Goal: Transaction & Acquisition: Book appointment/travel/reservation

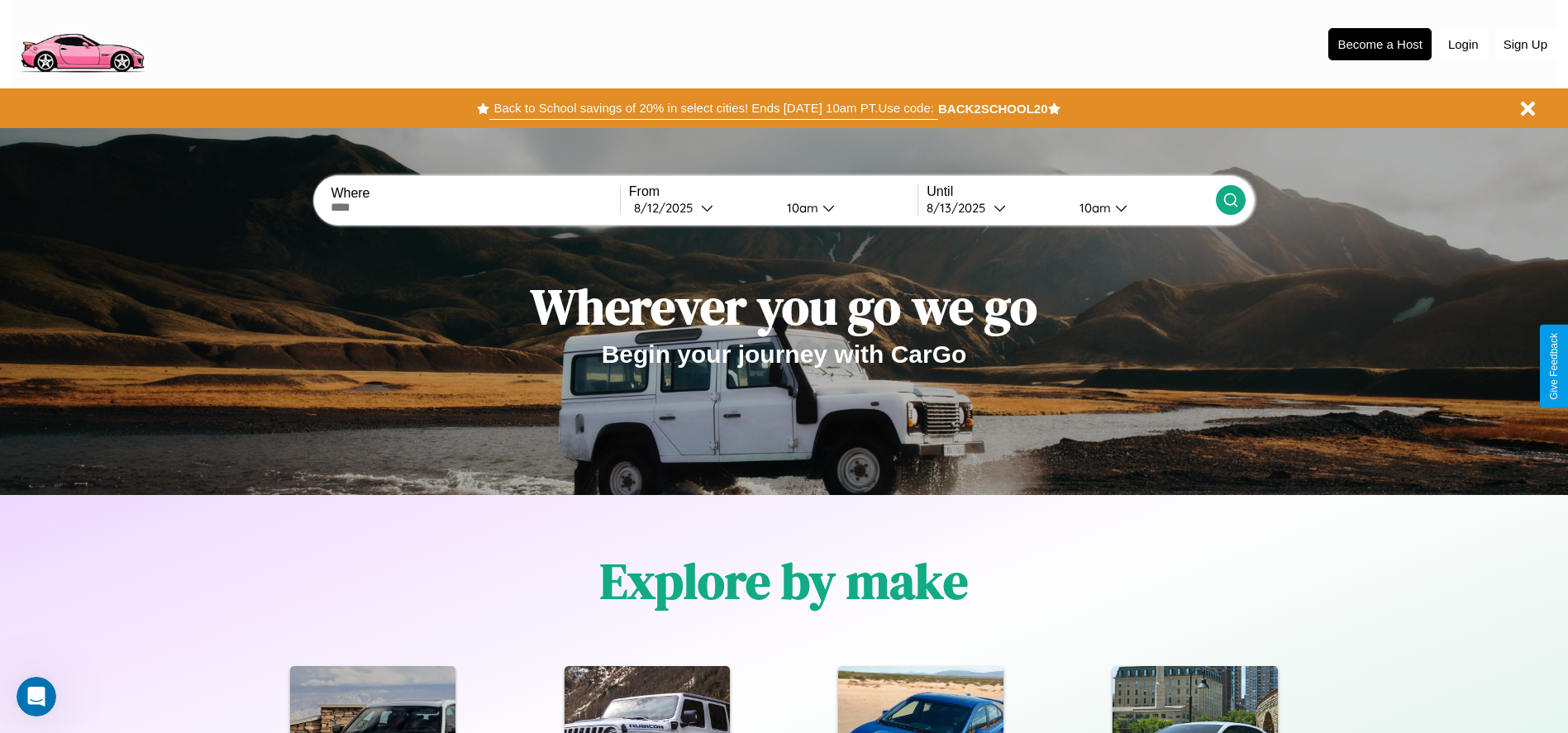
click at [713, 108] on button "Back to School savings of 20% in select cities! Ends [DATE] 10am PT. Use code:" at bounding box center [713, 108] width 448 height 23
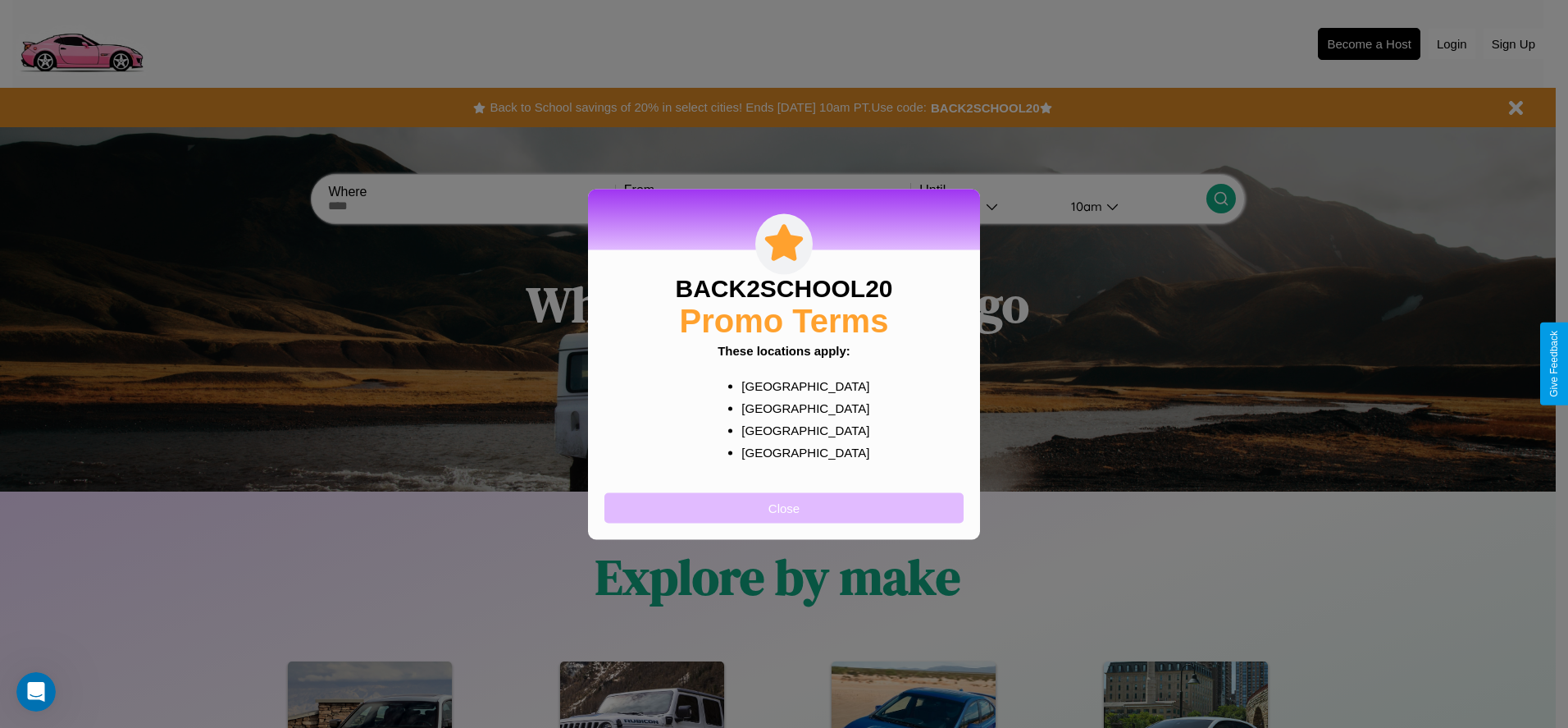
click at [784, 507] on button "Close" at bounding box center [784, 507] width 359 height 30
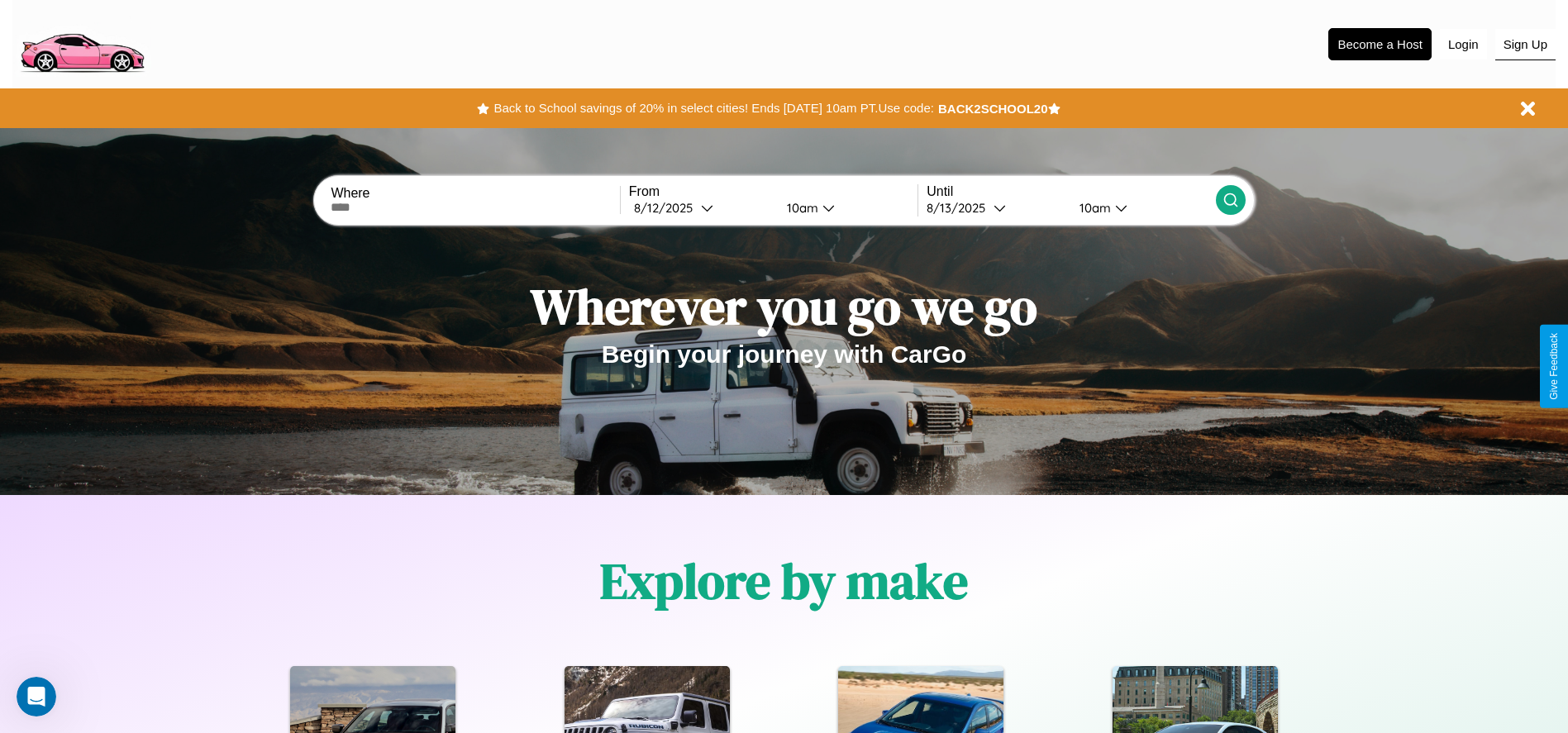
click at [1525, 44] on button "Sign Up" at bounding box center [1525, 44] width 60 height 31
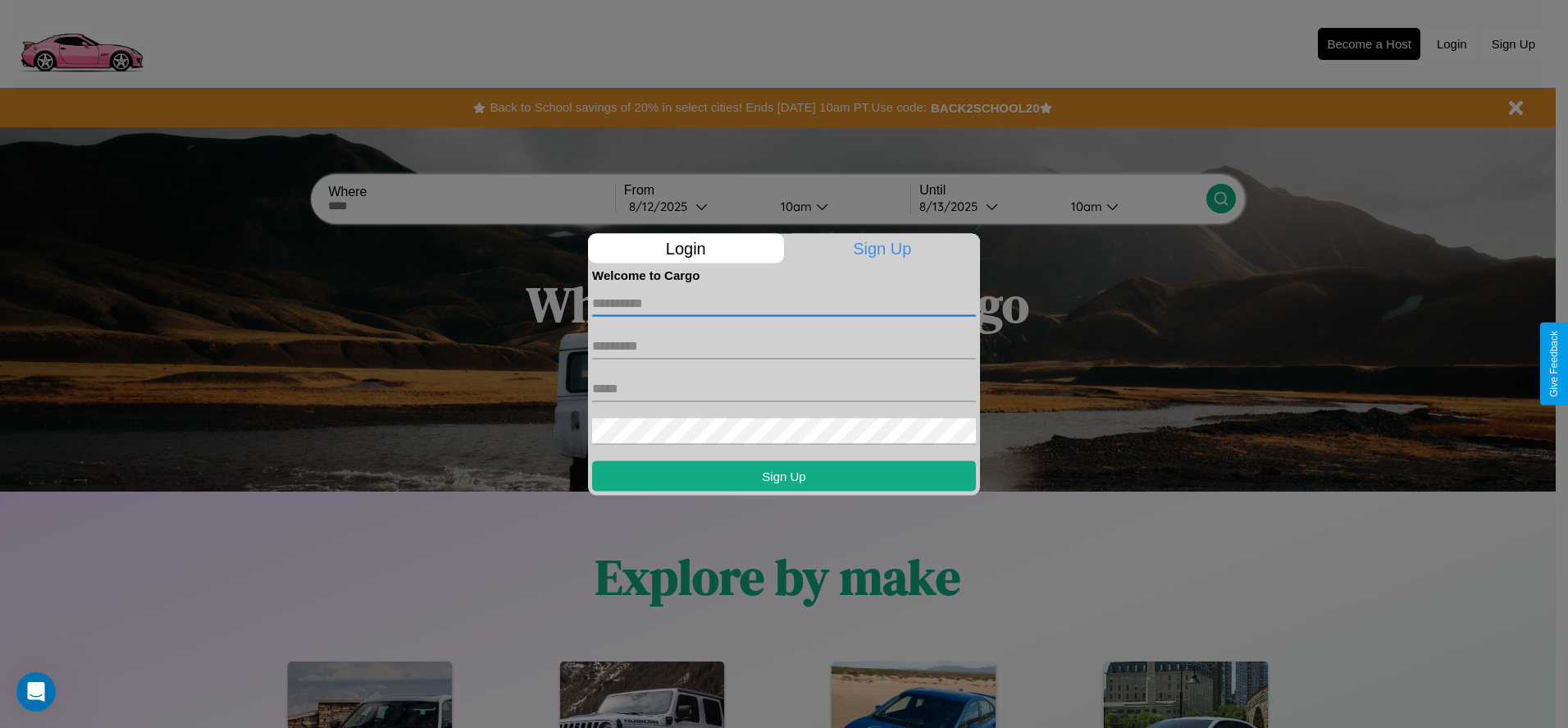
click at [784, 303] on input "text" at bounding box center [784, 302] width 384 height 26
type input "*********"
click at [784, 345] on input "text" at bounding box center [784, 345] width 384 height 26
type input "******"
click at [784, 388] on input "text" at bounding box center [784, 387] width 384 height 26
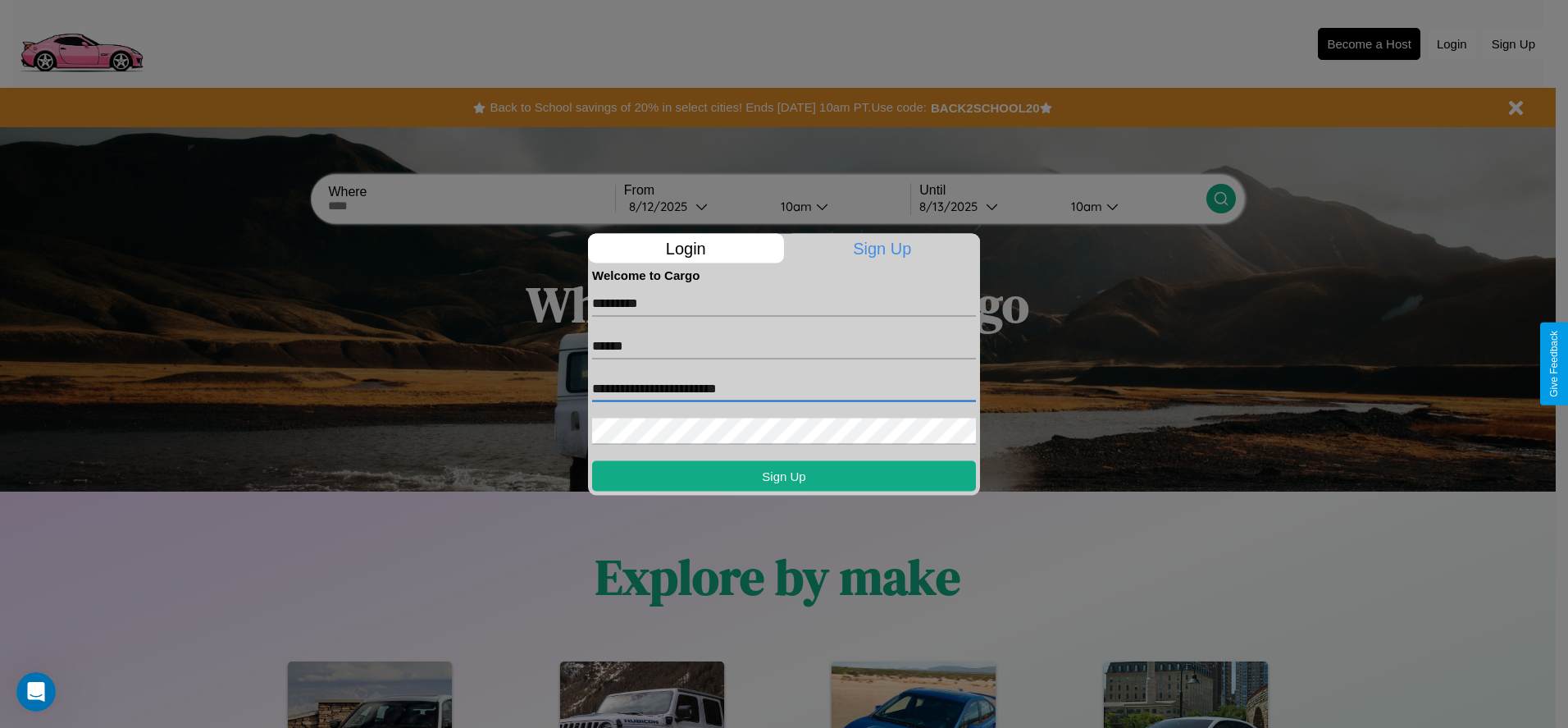
type input "**********"
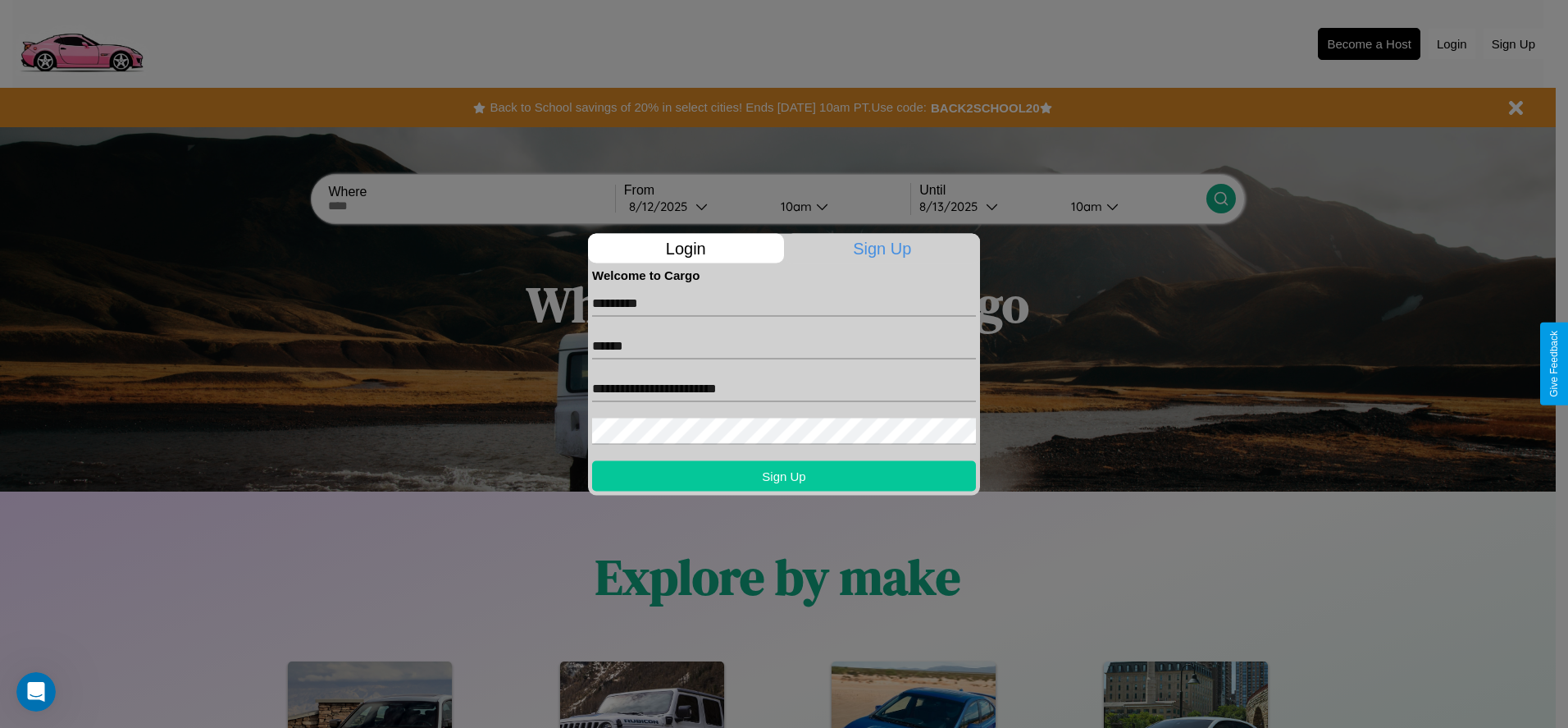
click at [784, 475] on button "Sign Up" at bounding box center [784, 476] width 384 height 30
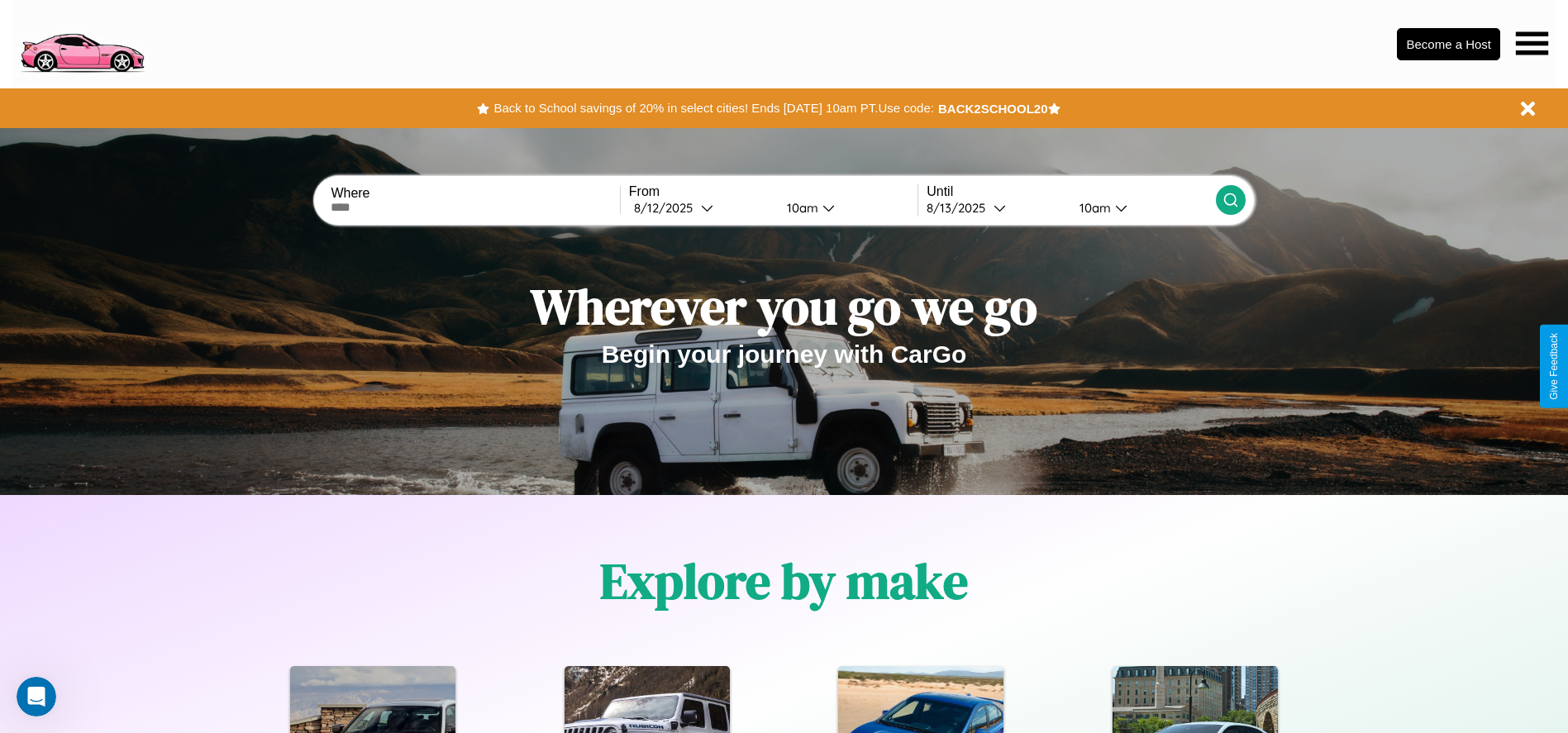
scroll to position [343, 0]
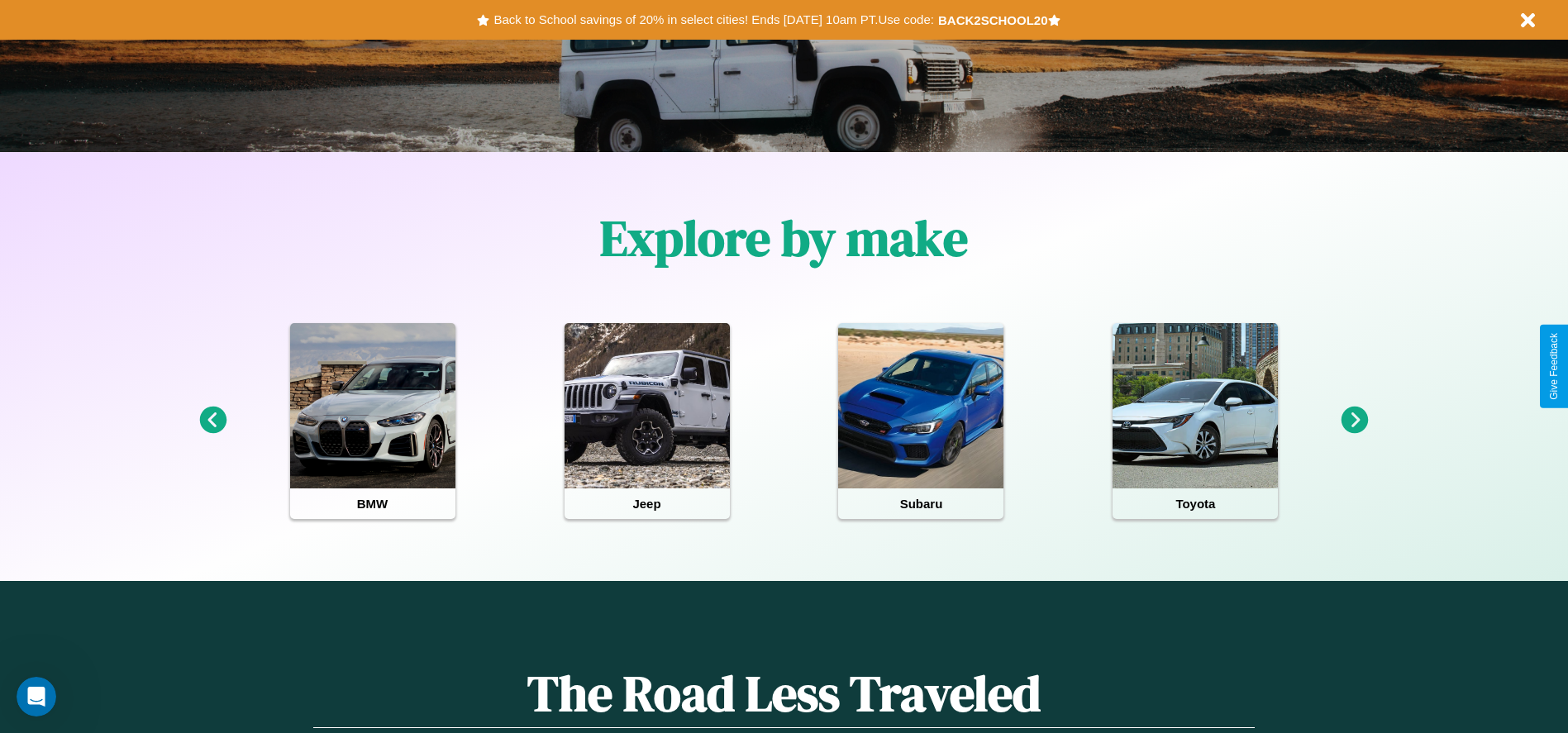
click at [1355, 420] on icon at bounding box center [1355, 420] width 27 height 27
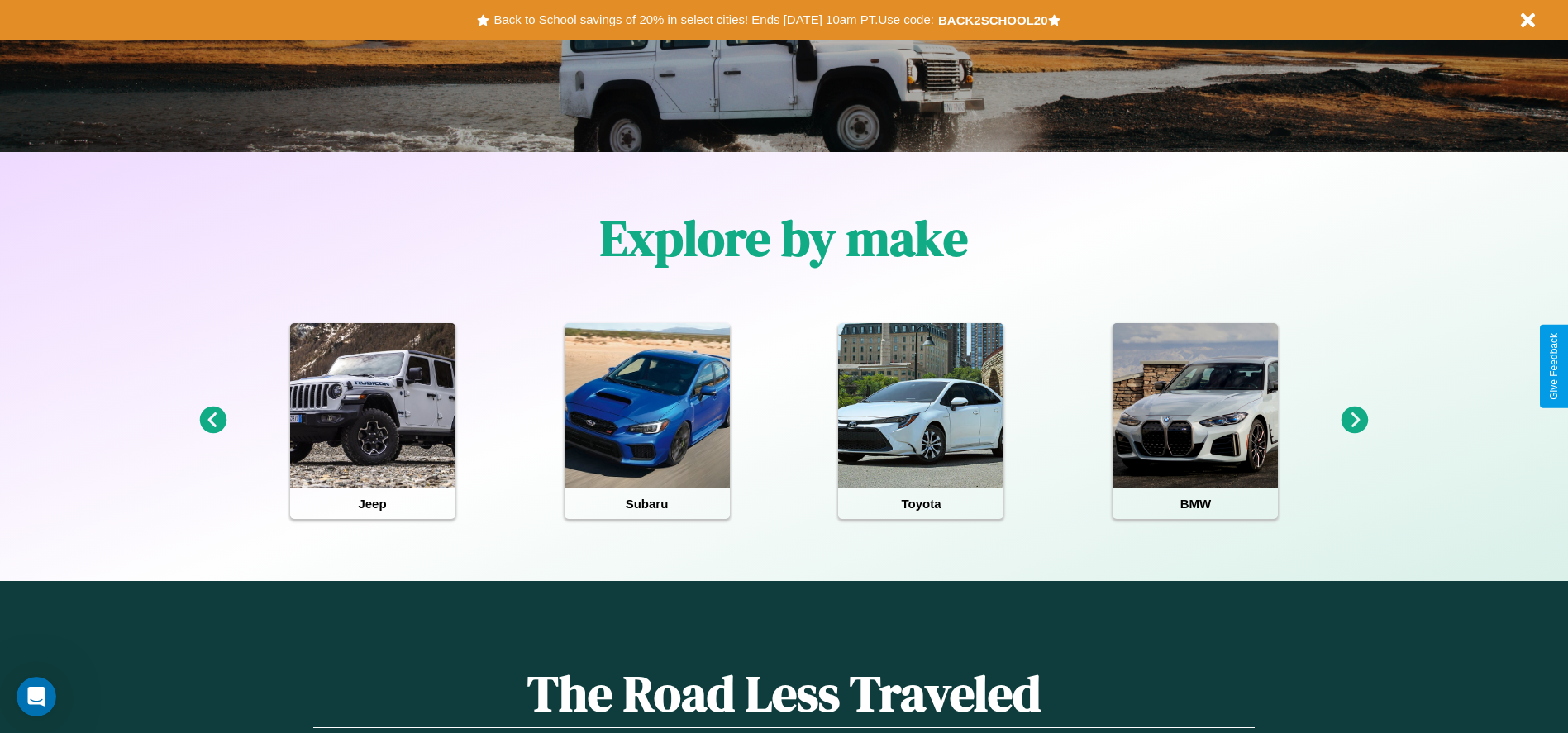
click at [212, 420] on icon at bounding box center [212, 420] width 27 height 27
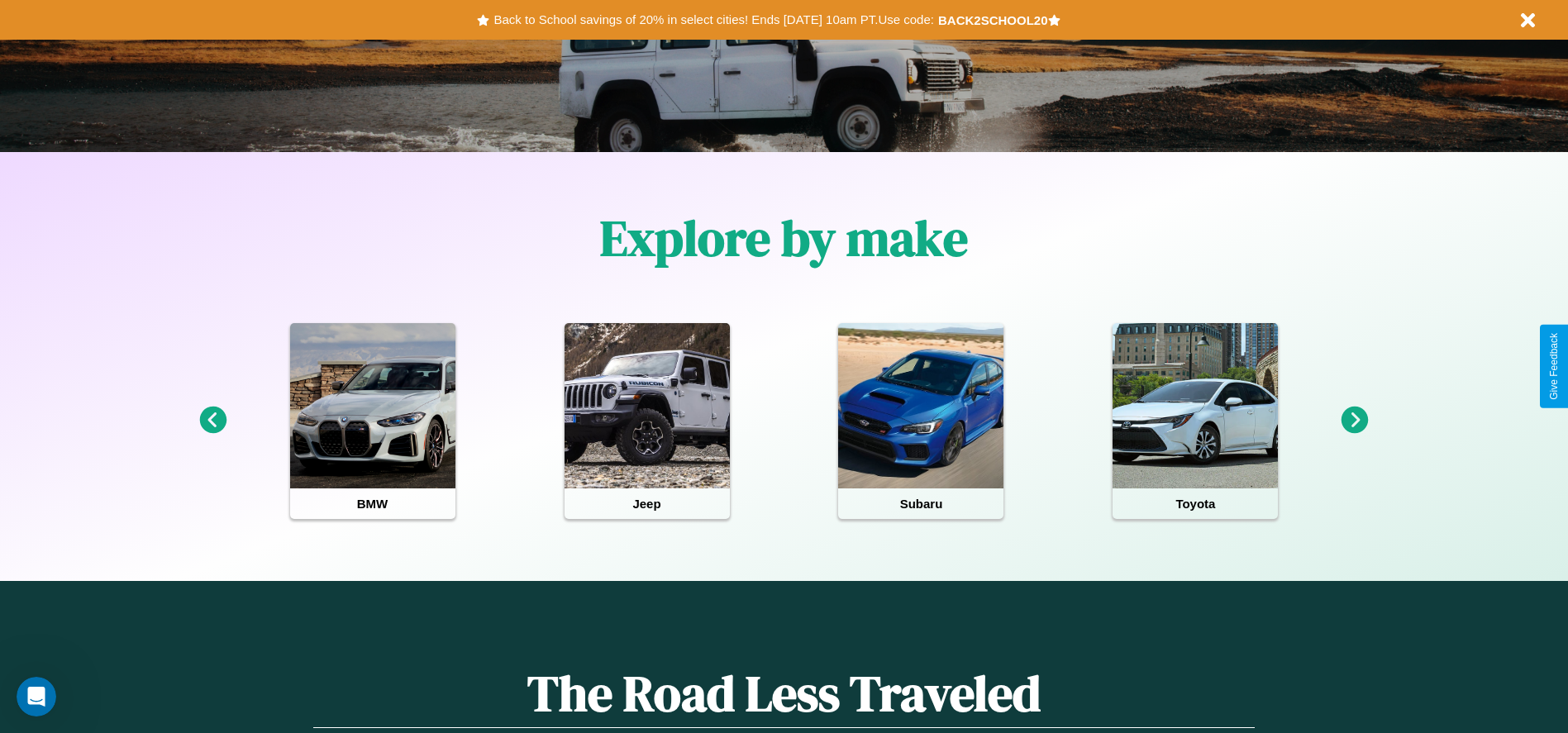
click at [212, 420] on icon at bounding box center [212, 420] width 27 height 27
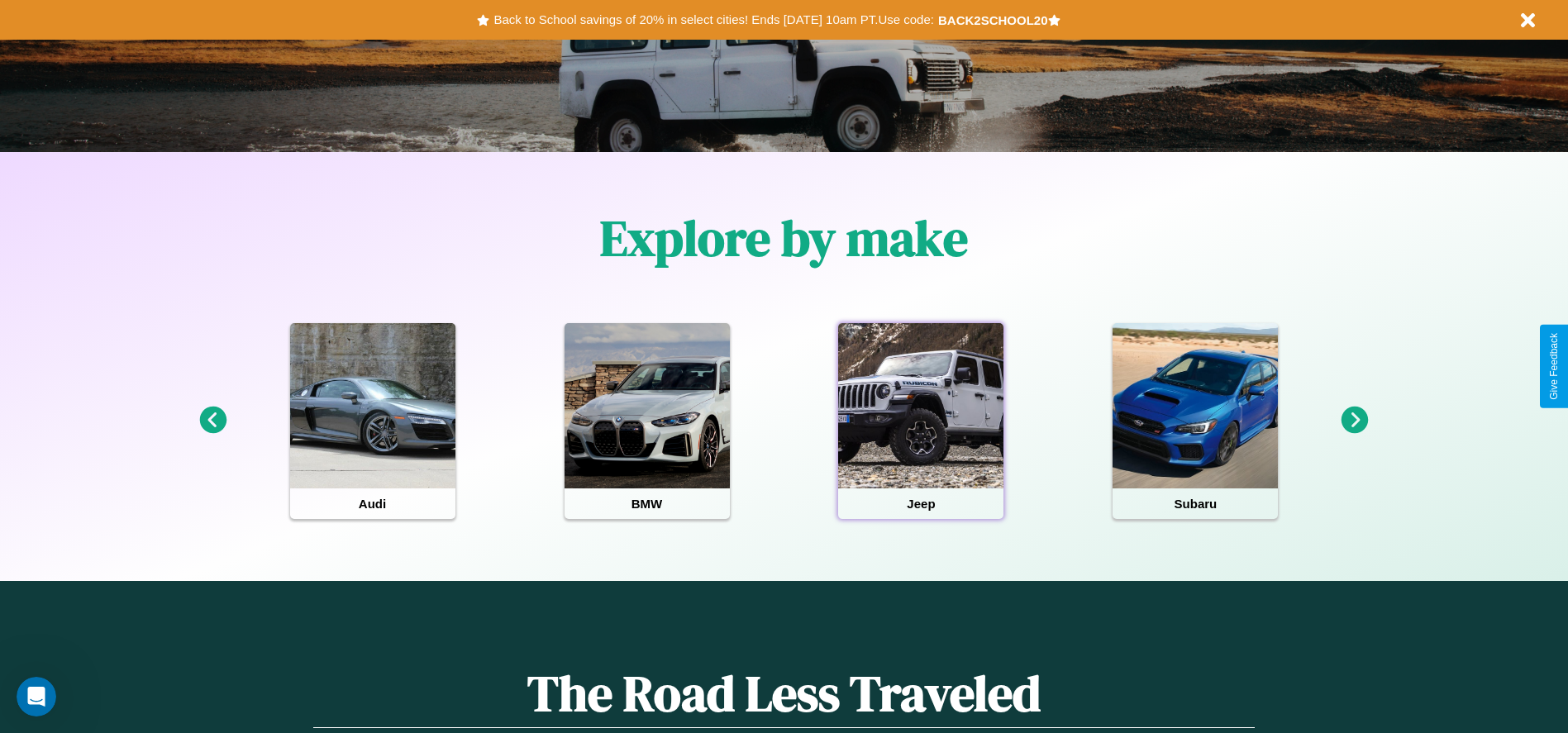
click at [920, 420] on div at bounding box center [920, 405] width 165 height 165
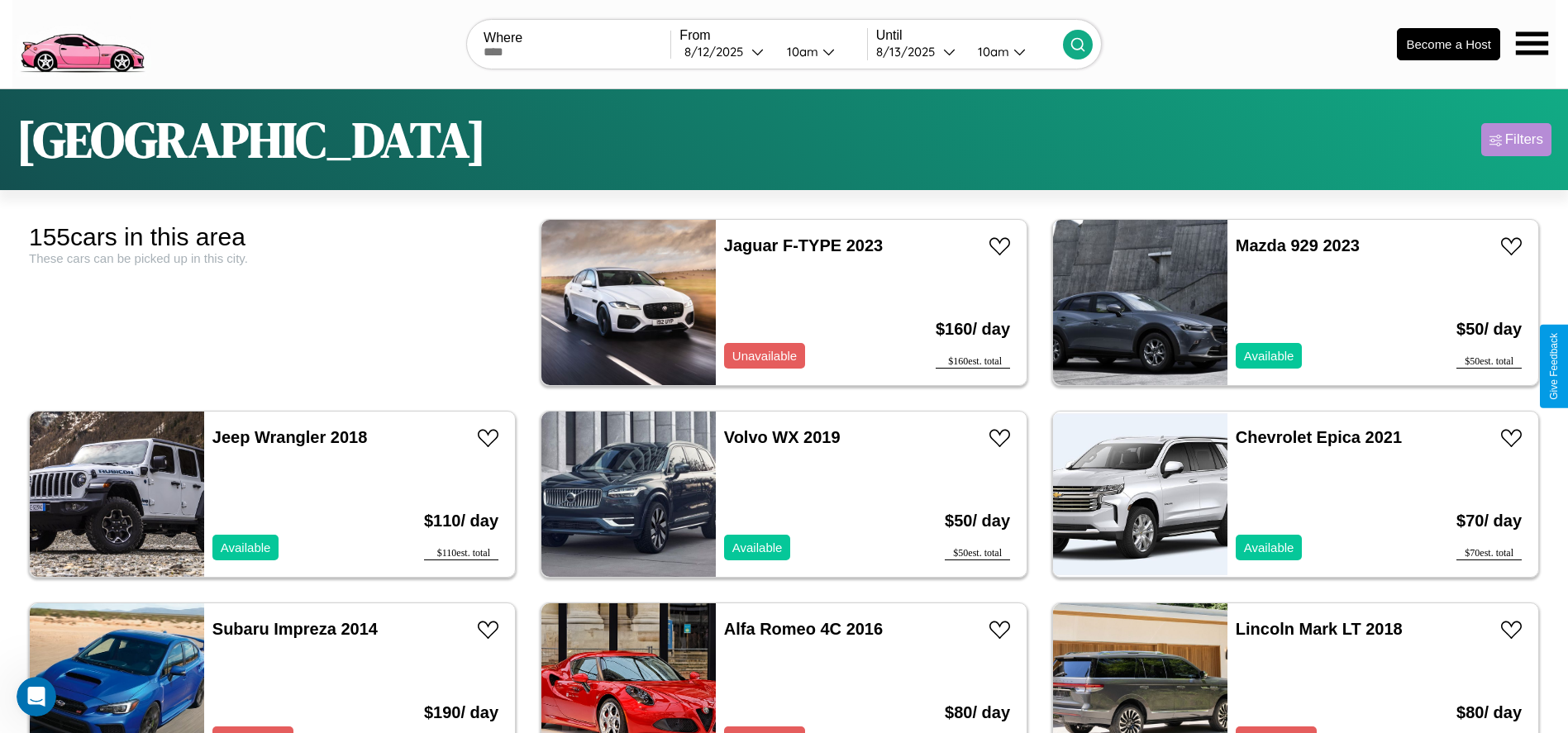
click at [1515, 139] on div "Filters" at bounding box center [1524, 139] width 38 height 16
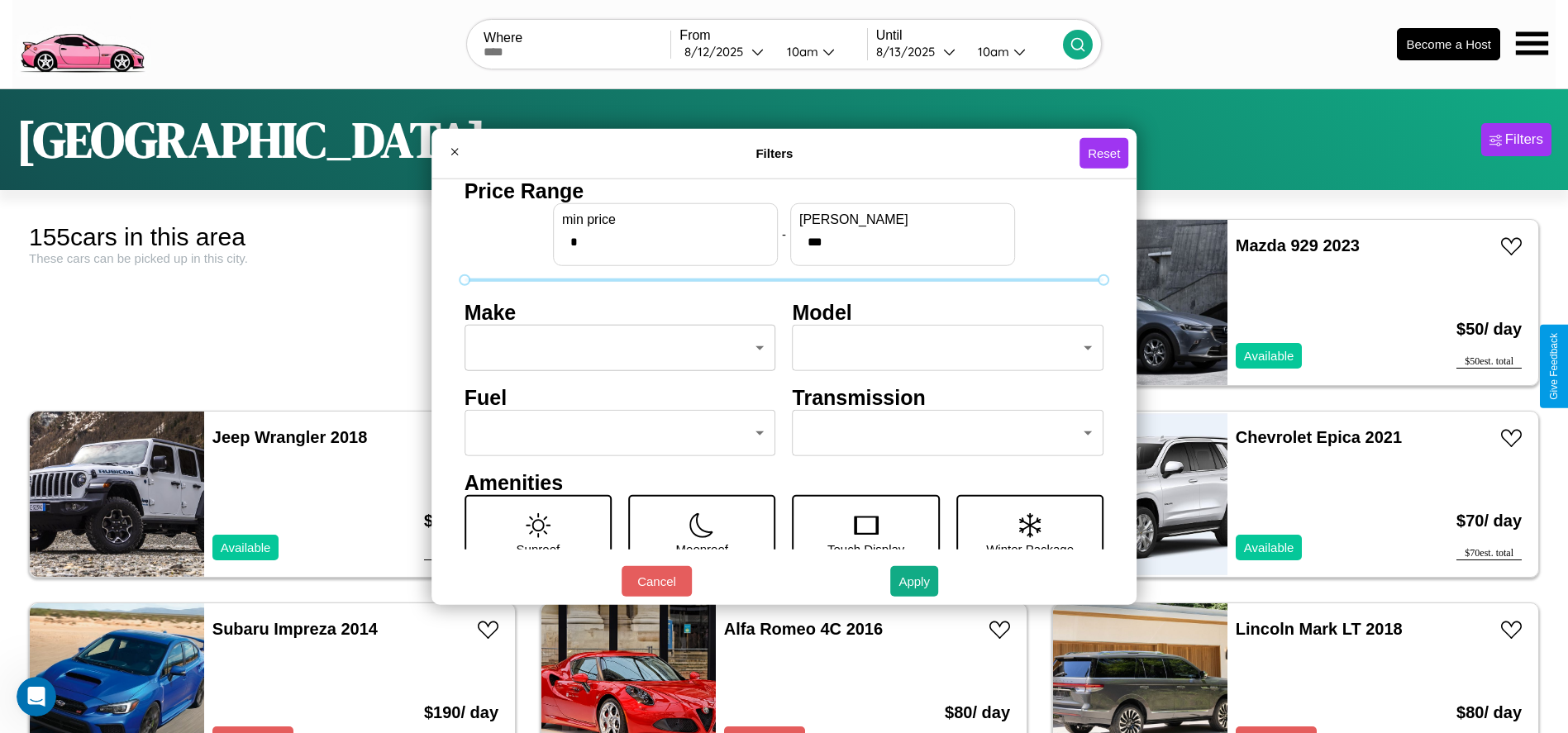
click at [614, 347] on body "CarGo Where From [DATE] 10am Until [DATE] 10am Become a Host [GEOGRAPHIC_DATA] …" at bounding box center [784, 417] width 1568 height 835
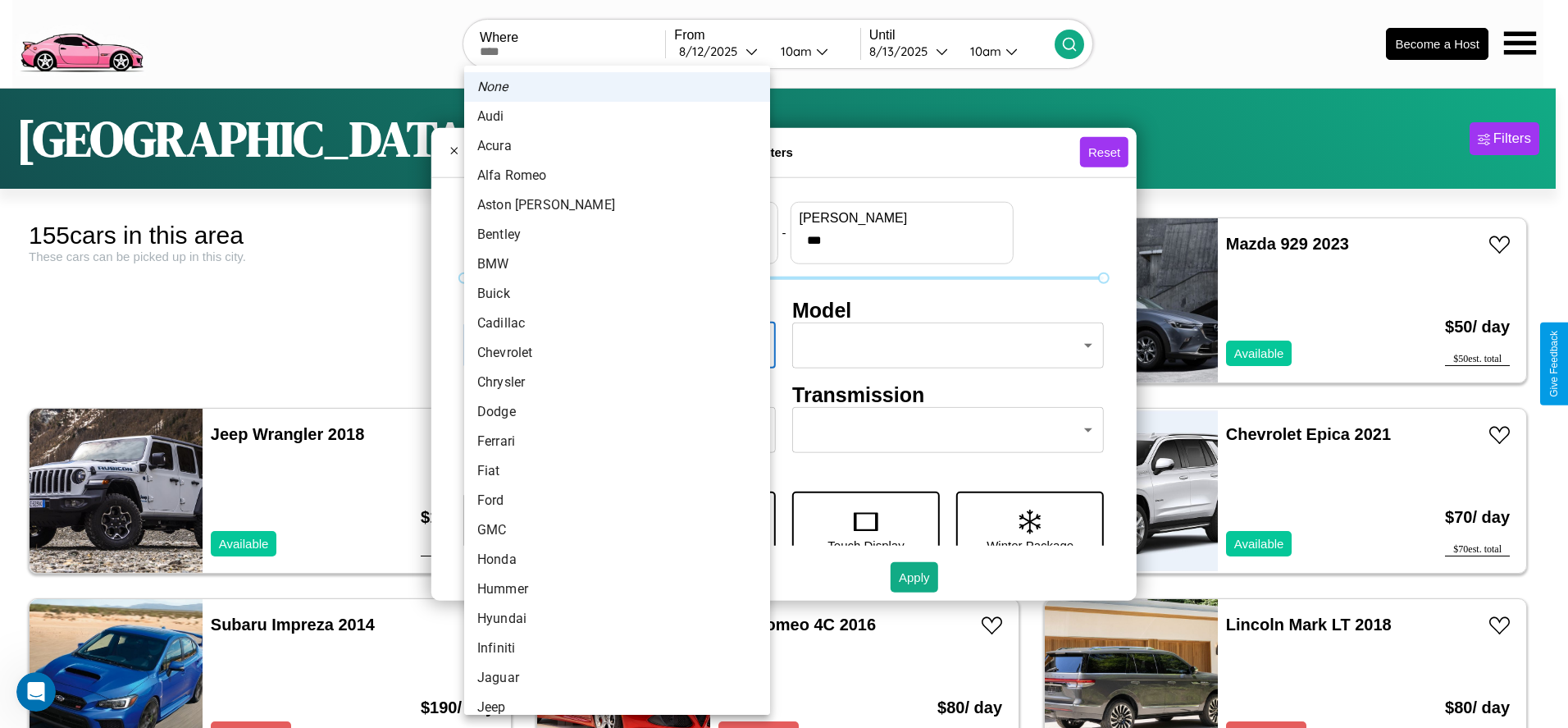
scroll to position [22, 0]
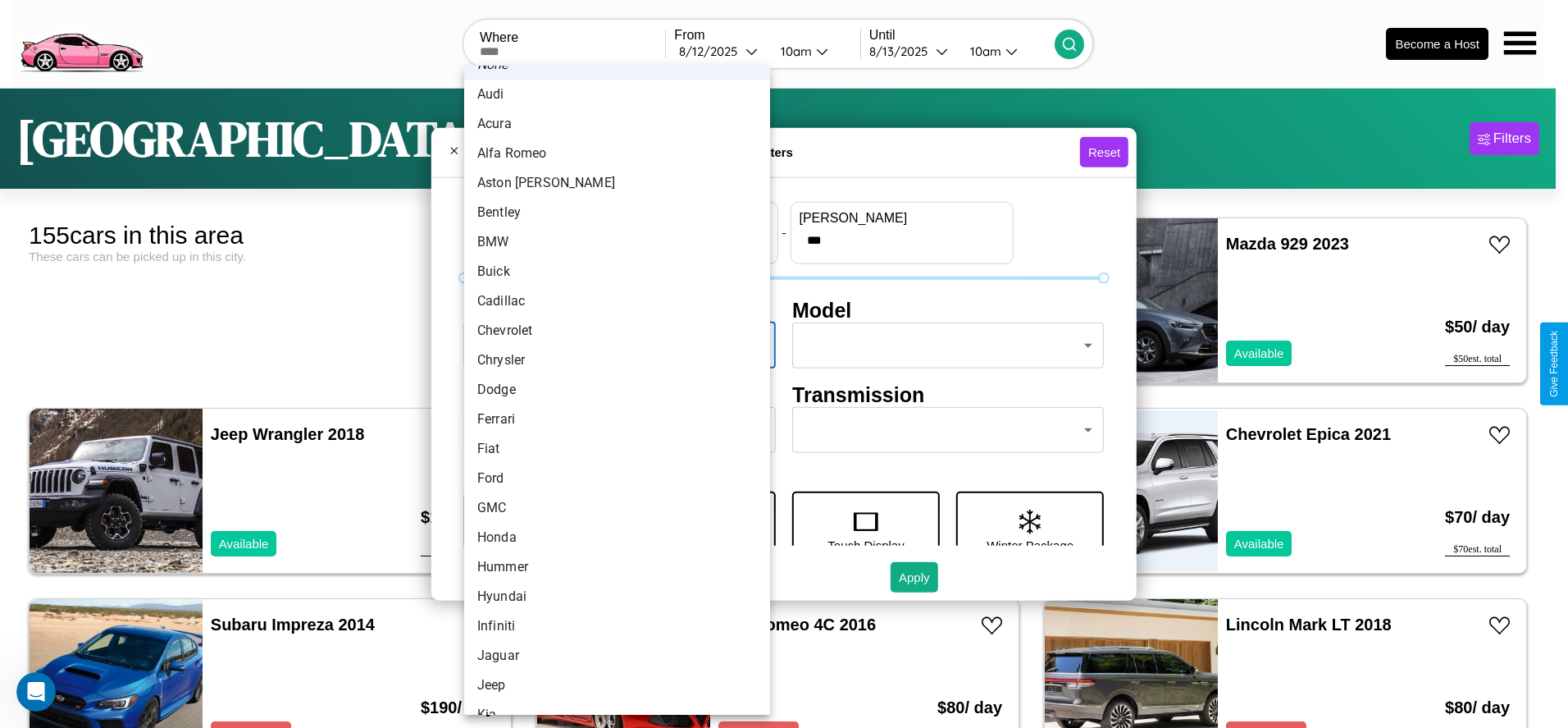
click at [611, 390] on li "Dodge" at bounding box center [617, 389] width 306 height 30
type input "*****"
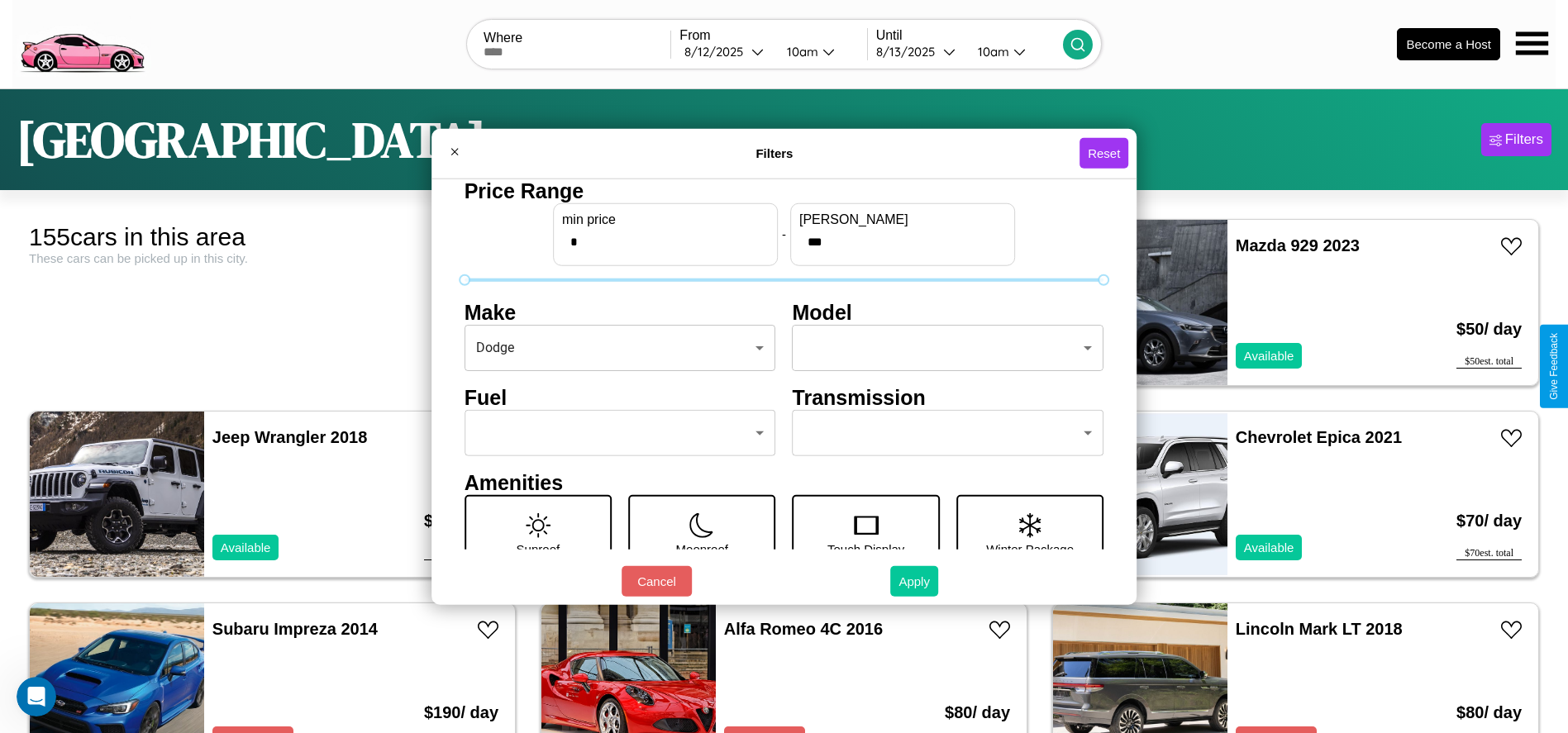
click at [914, 581] on button "Apply" at bounding box center [914, 581] width 48 height 31
